Goal: Information Seeking & Learning: Learn about a topic

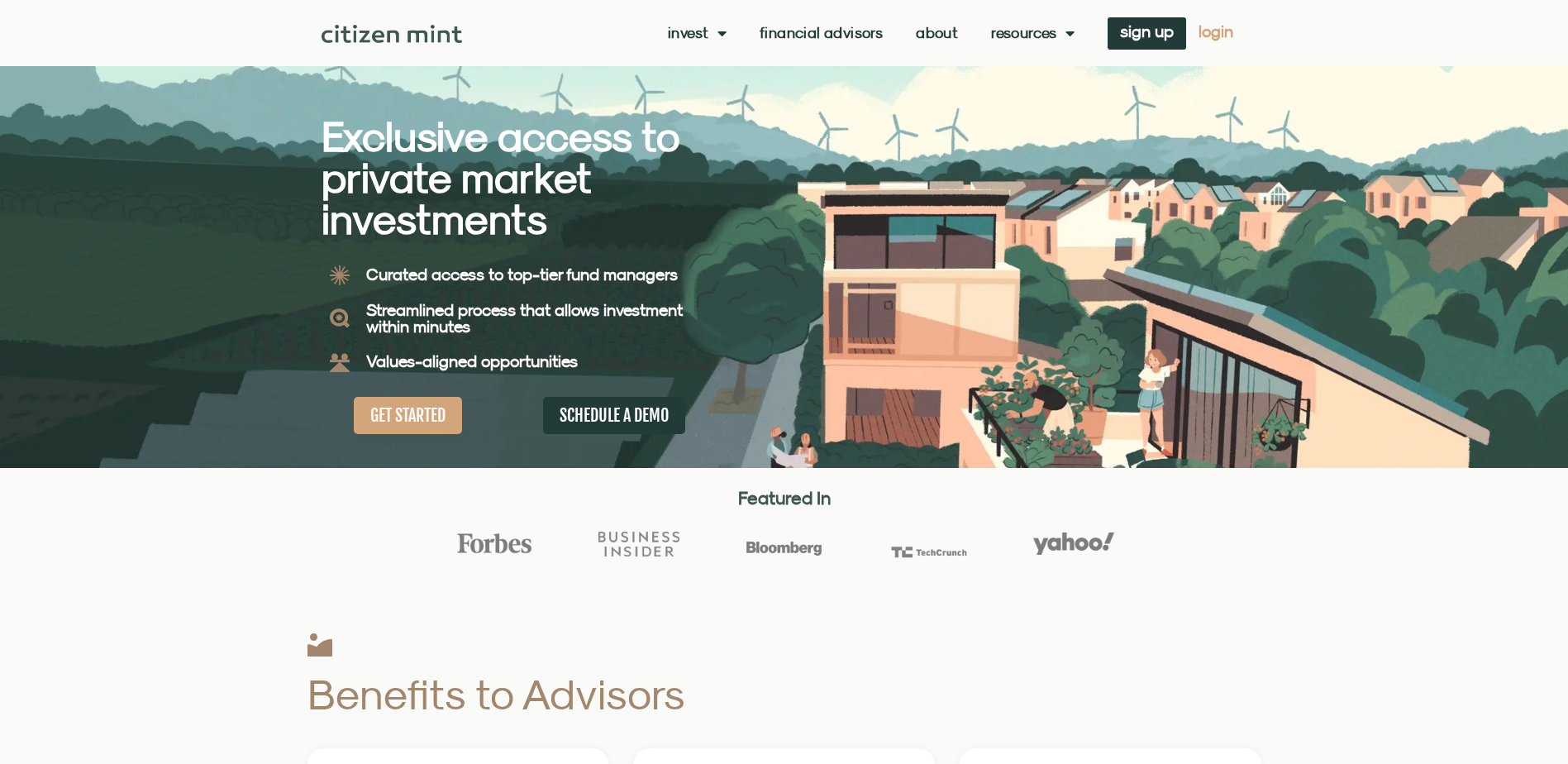
click at [772, 31] on span "login" at bounding box center [1216, 31] width 34 height 11
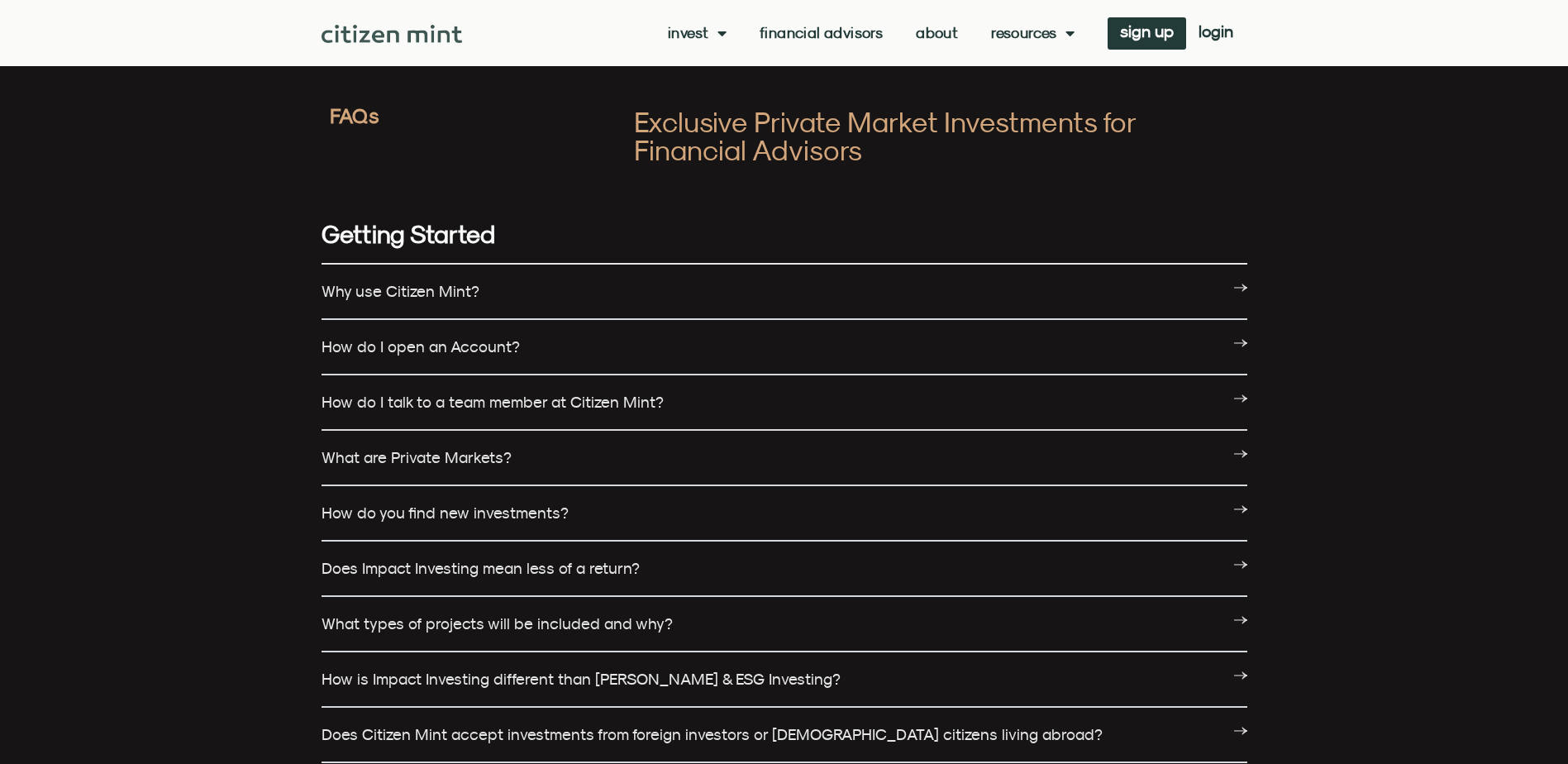
click at [944, 299] on div "Why use Citizen Mint?" at bounding box center [784, 293] width 926 height 55
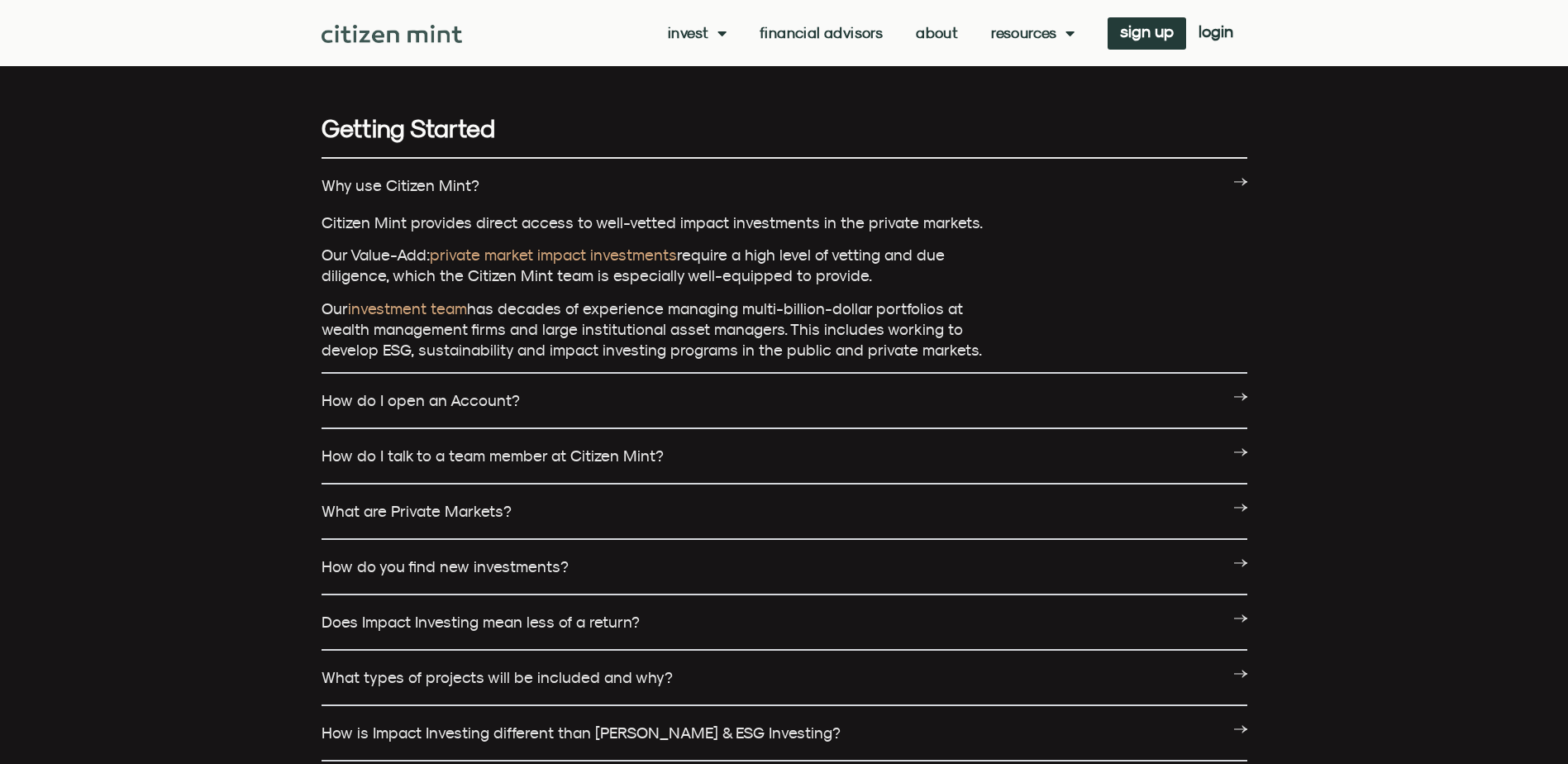
scroll to position [117, 0]
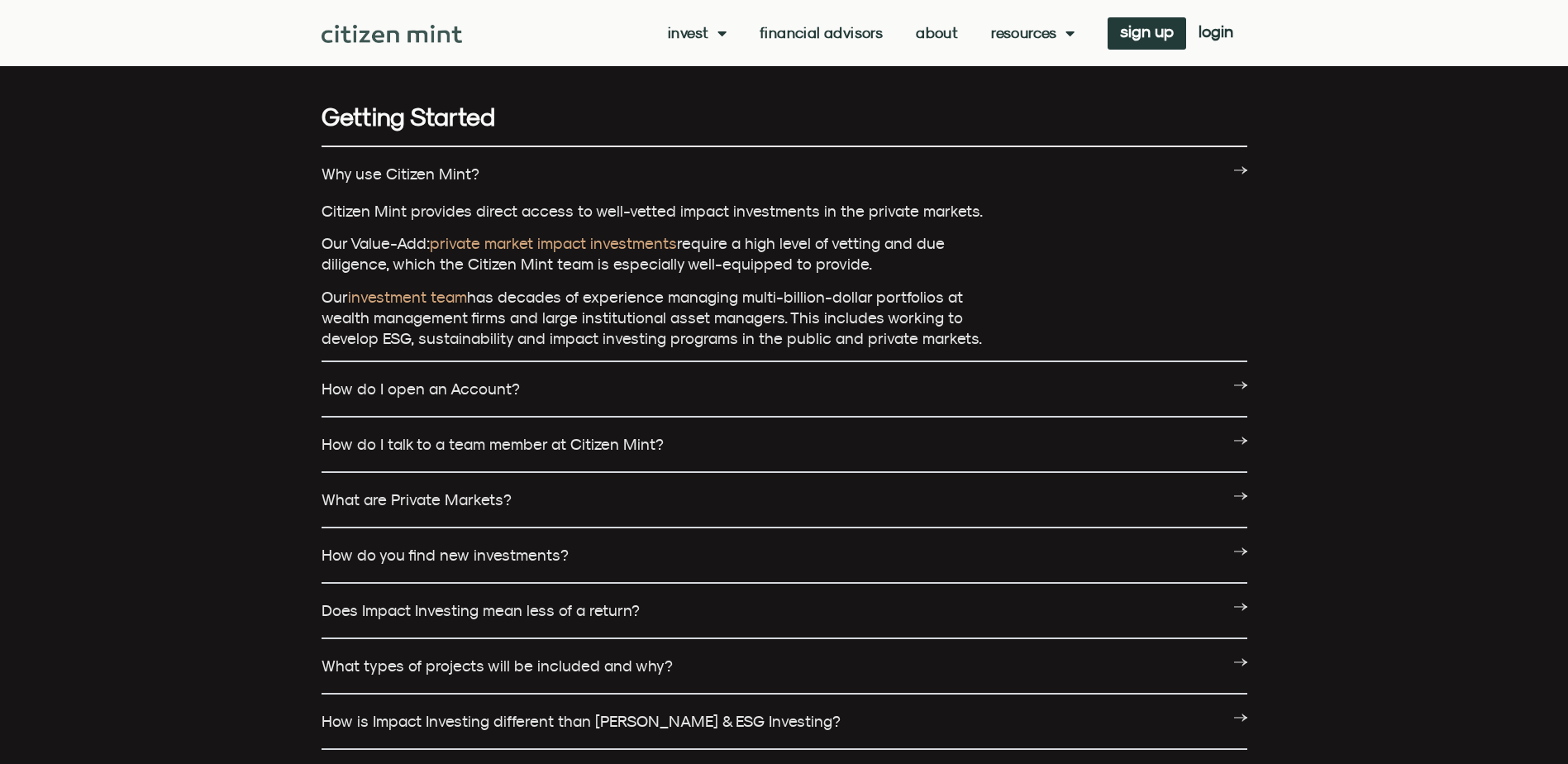
click at [1076, 371] on div "How do I open an Account?" at bounding box center [784, 390] width 926 height 55
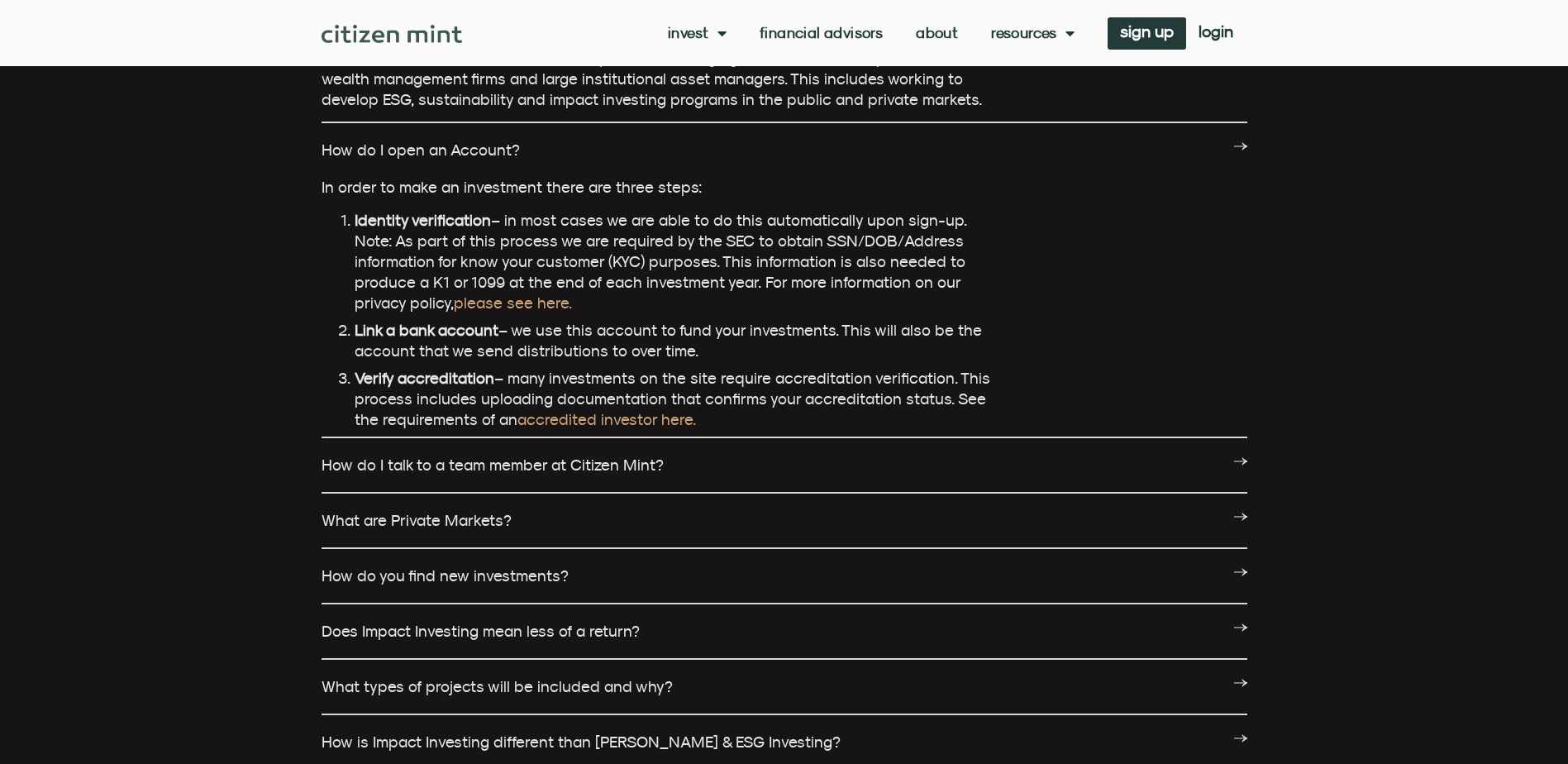
scroll to position [364, 0]
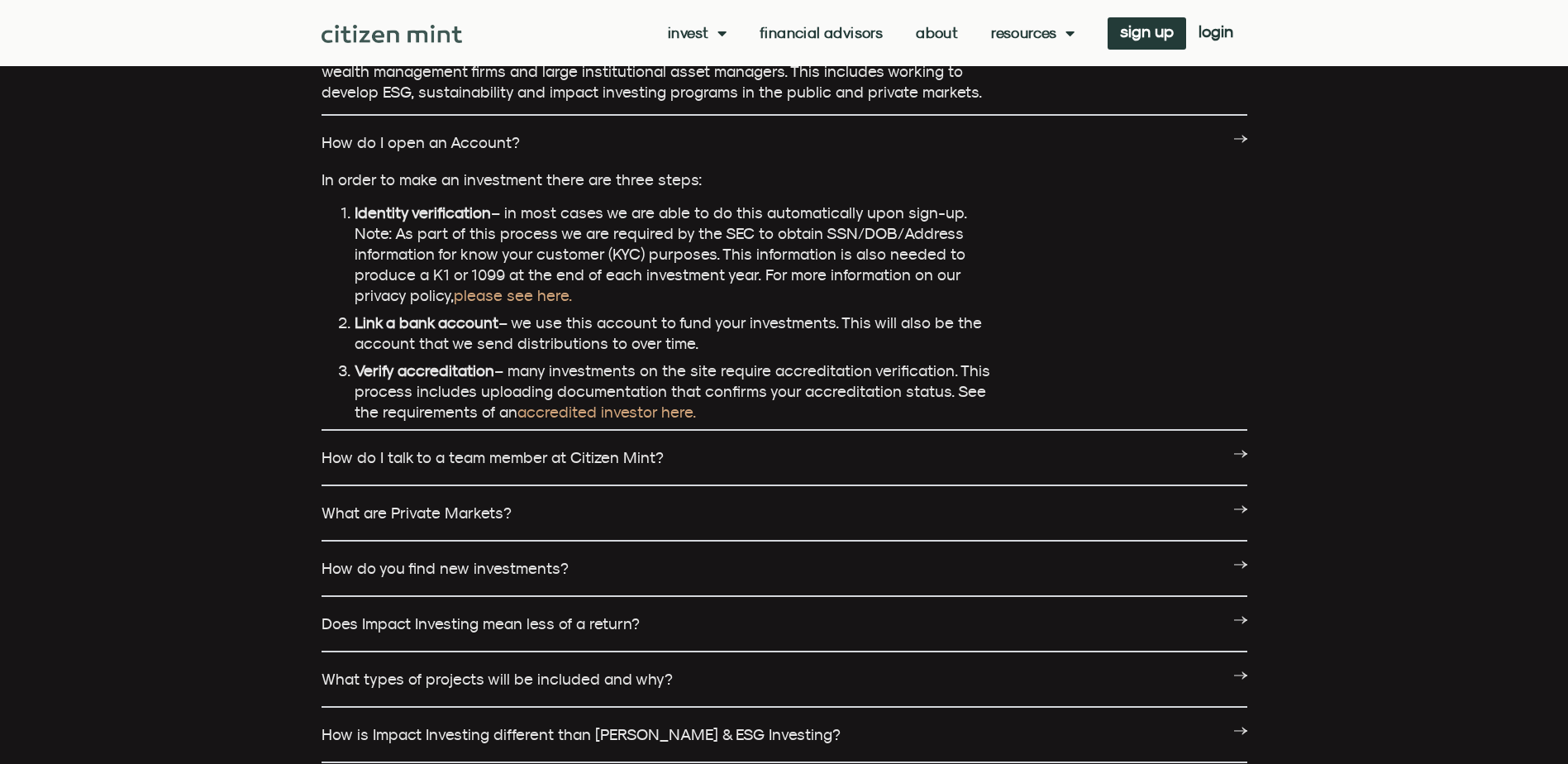
click at [796, 446] on div "How do I talk to a team member at Citizen Mint?" at bounding box center [784, 459] width 926 height 55
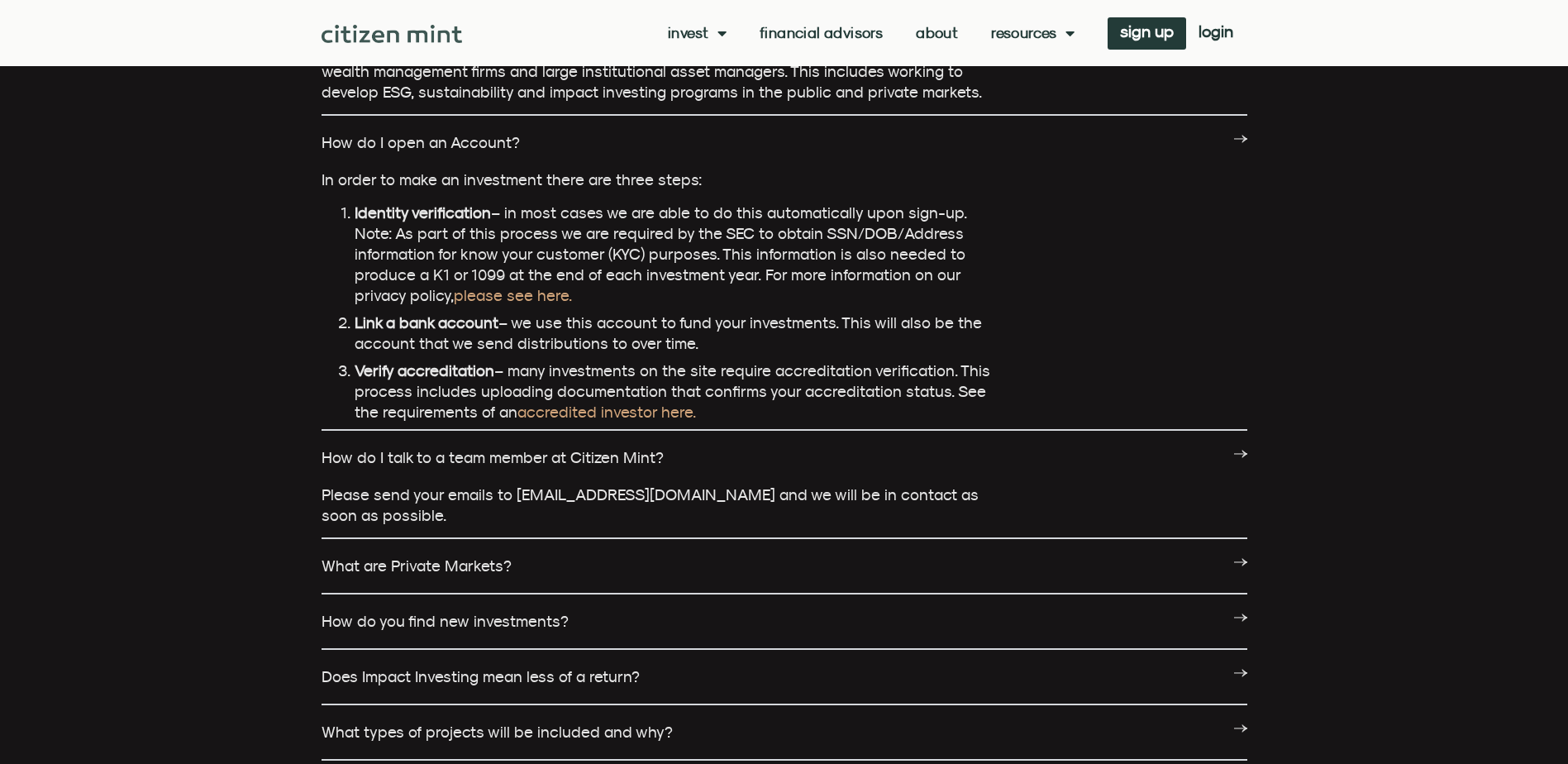
click at [783, 552] on div "What are Private Markets?" at bounding box center [784, 567] width 926 height 55
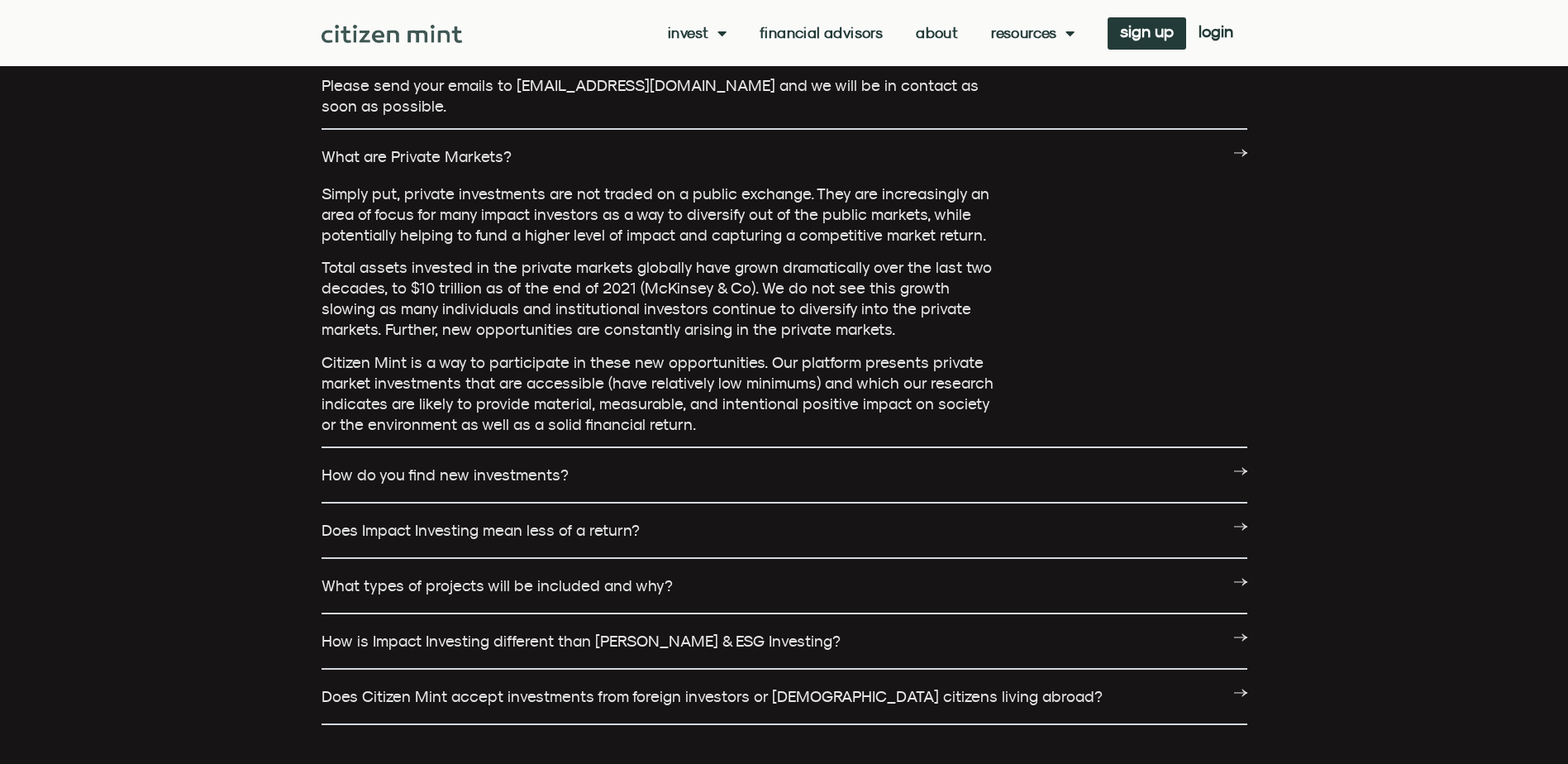
scroll to position [776, 0]
click at [786, 469] on div "How do you find new investments?" at bounding box center [784, 473] width 926 height 55
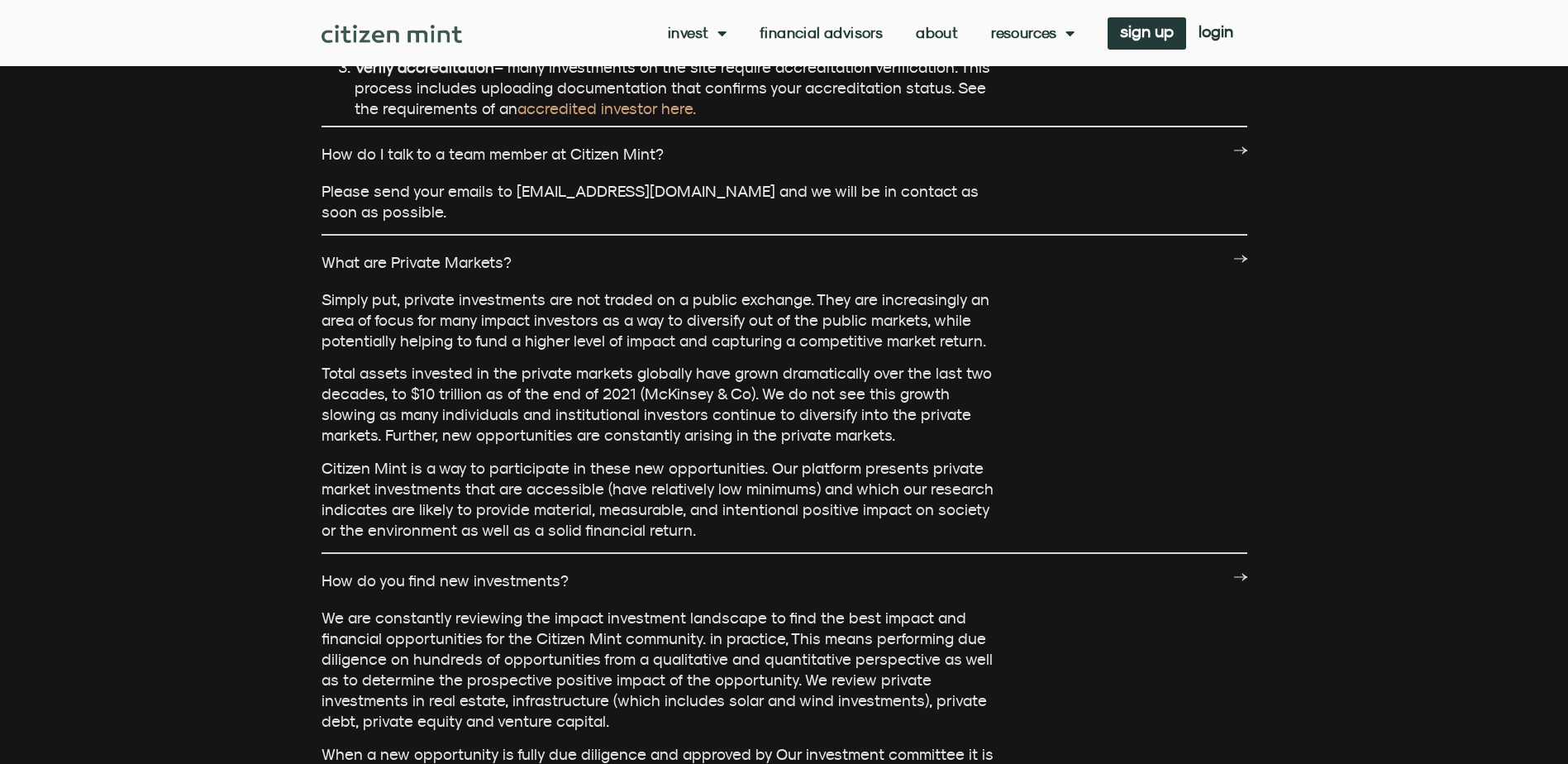
scroll to position [0, 0]
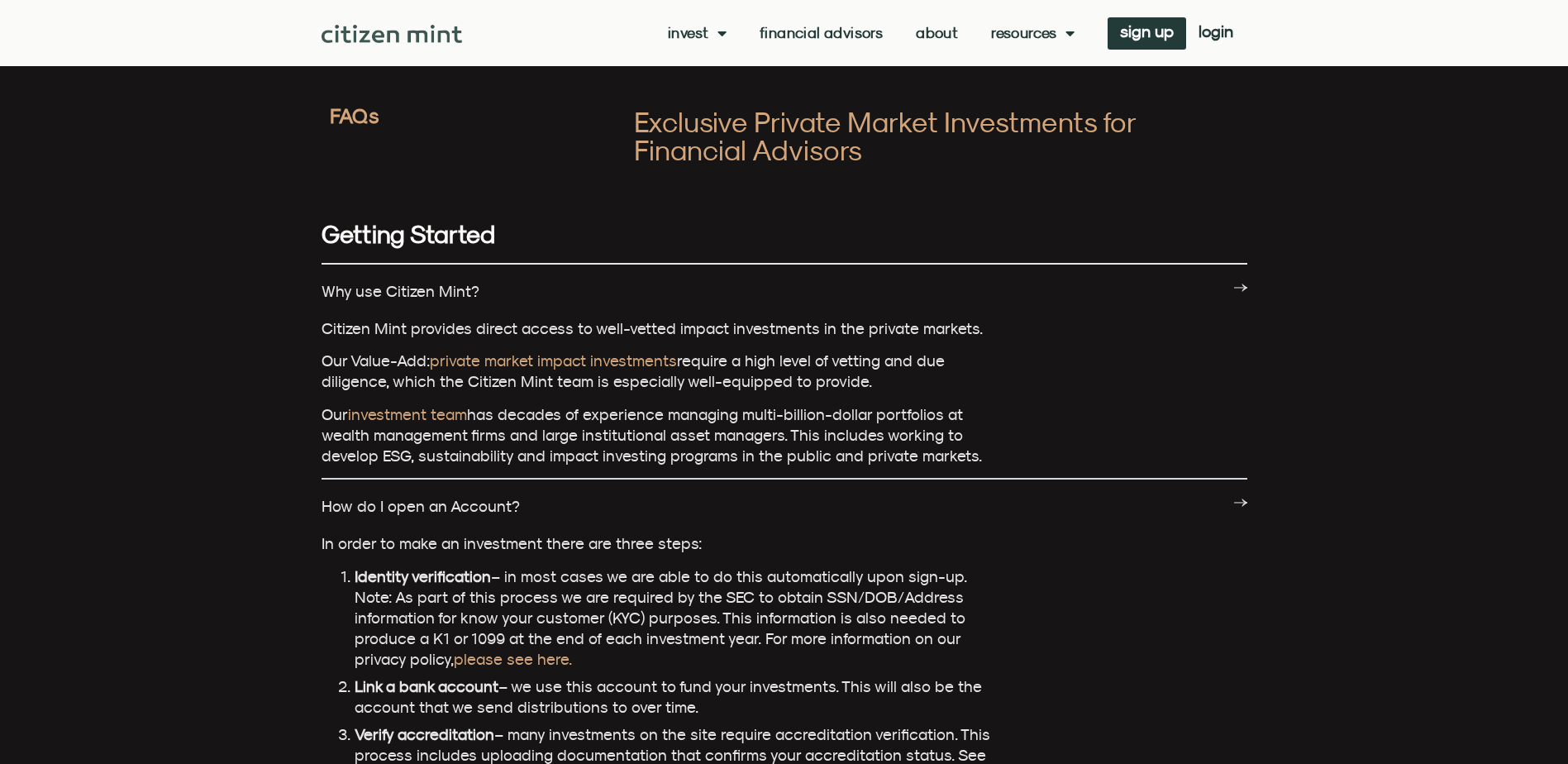
click at [928, 23] on div "Invest investments how it works Financial Advisors About Resources insights all…" at bounding box center [854, 33] width 784 height 32
click at [933, 37] on link "About" at bounding box center [937, 32] width 42 height 16
